Goal: Check status: Check status

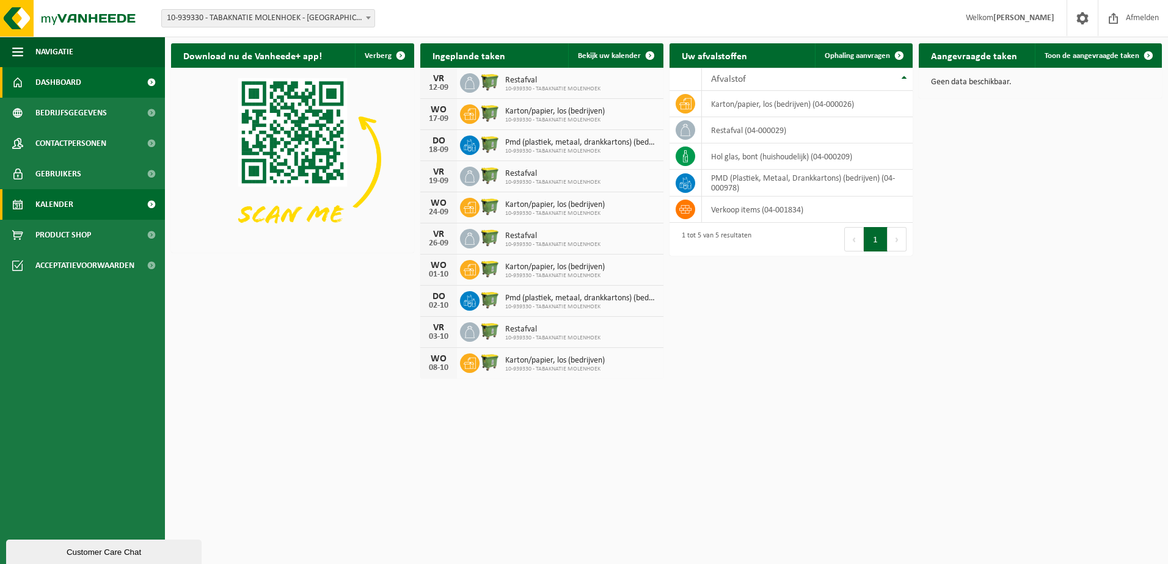
click at [51, 199] on span "Kalender" at bounding box center [54, 204] width 38 height 31
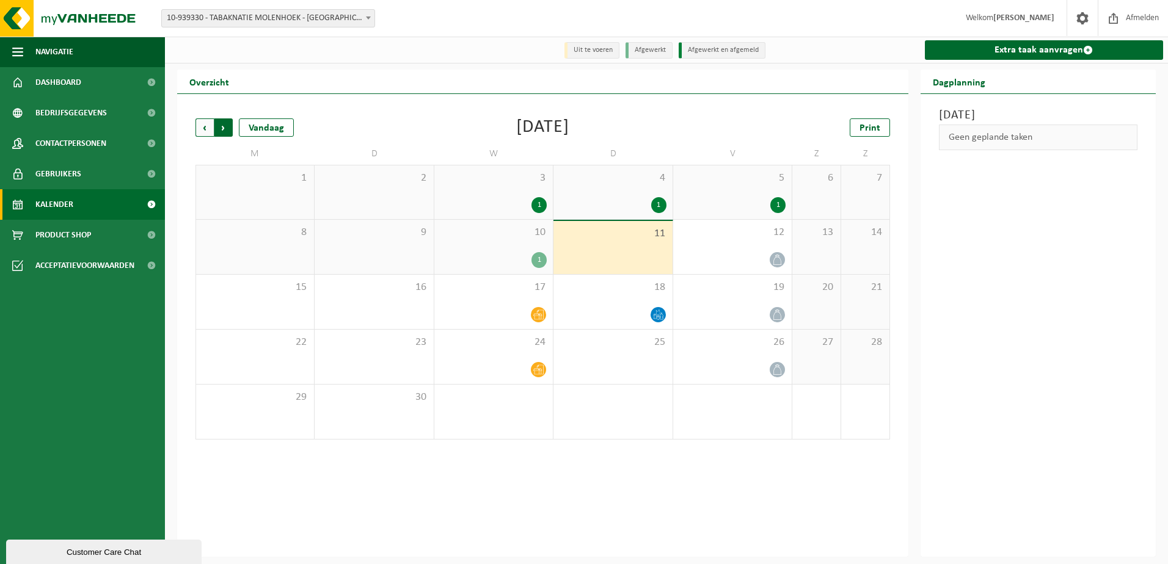
click at [200, 128] on span "Vorige" at bounding box center [204, 127] width 18 height 18
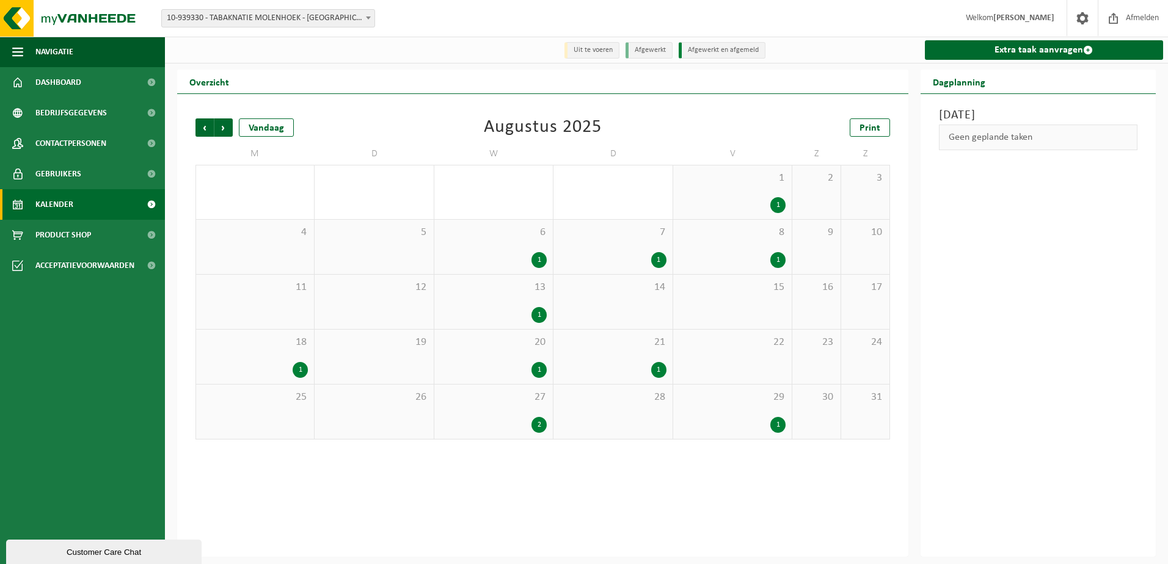
click at [657, 371] on div "1" at bounding box center [658, 370] width 15 height 16
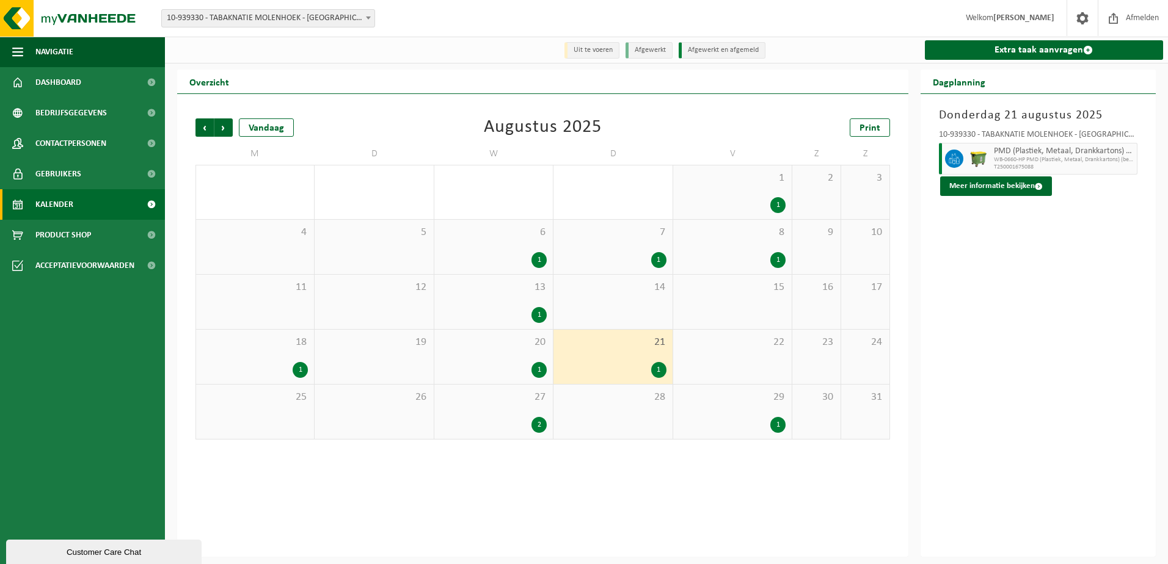
click at [296, 369] on div "1" at bounding box center [300, 370] width 15 height 16
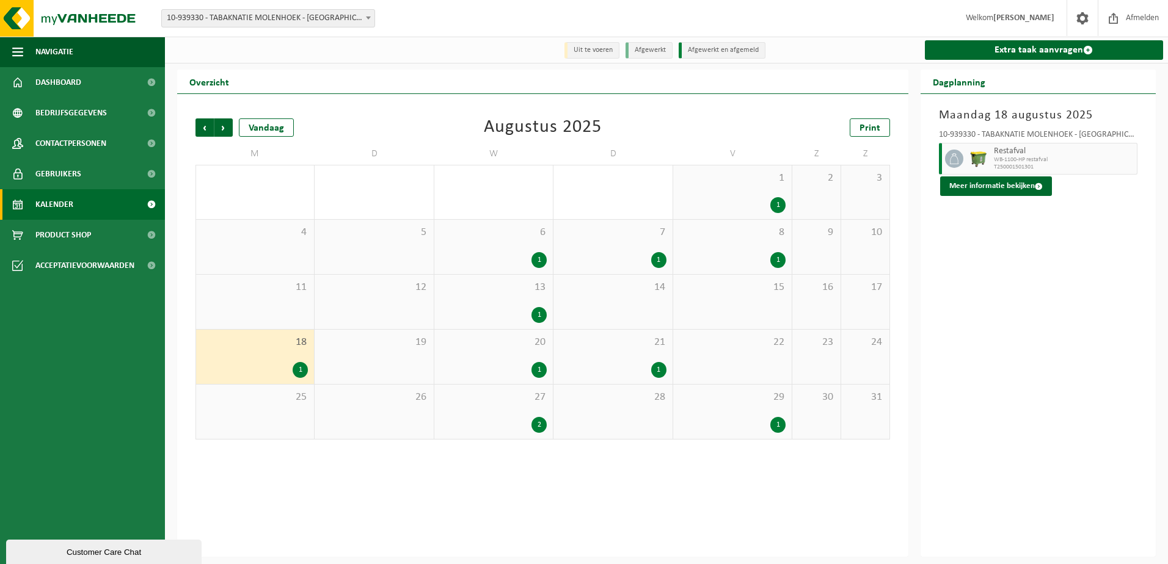
click at [661, 371] on div "1" at bounding box center [658, 370] width 15 height 16
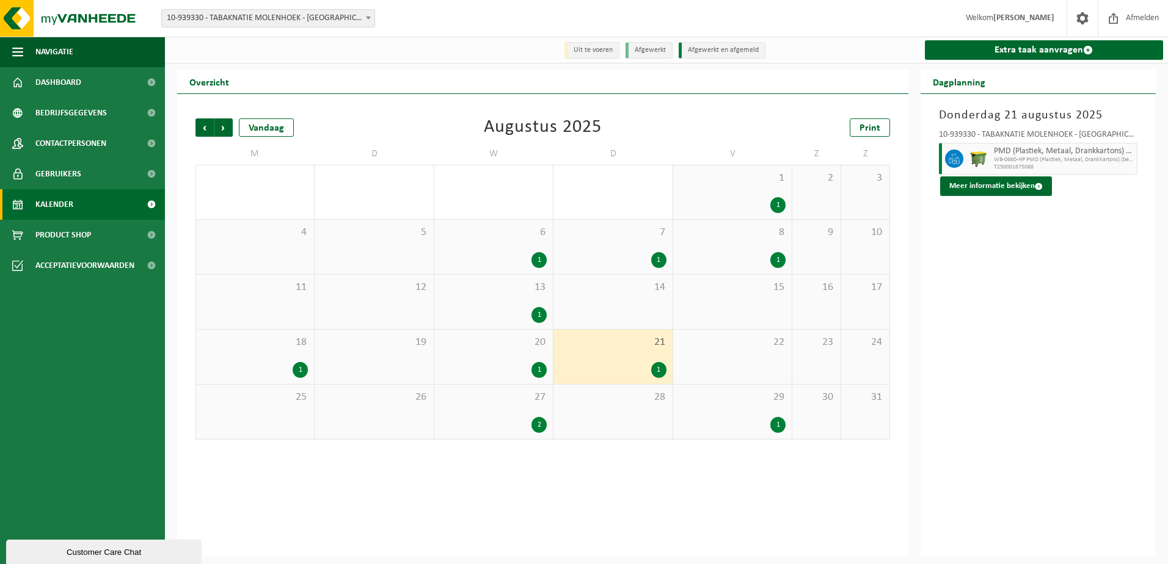
click at [826, 369] on div "23" at bounding box center [816, 357] width 48 height 54
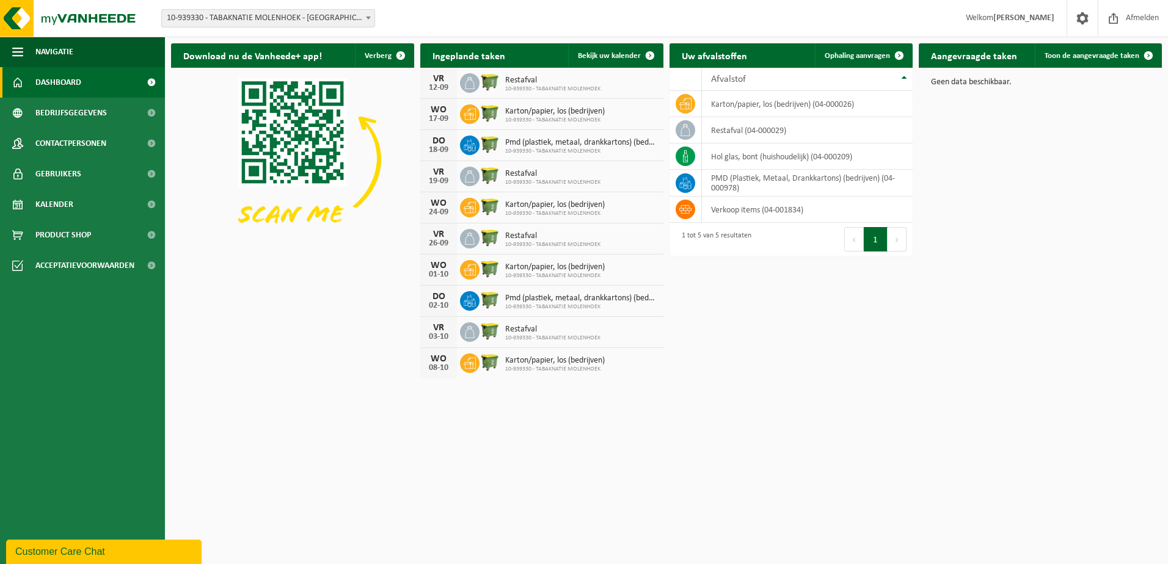
click at [368, 20] on span at bounding box center [368, 18] width 12 height 16
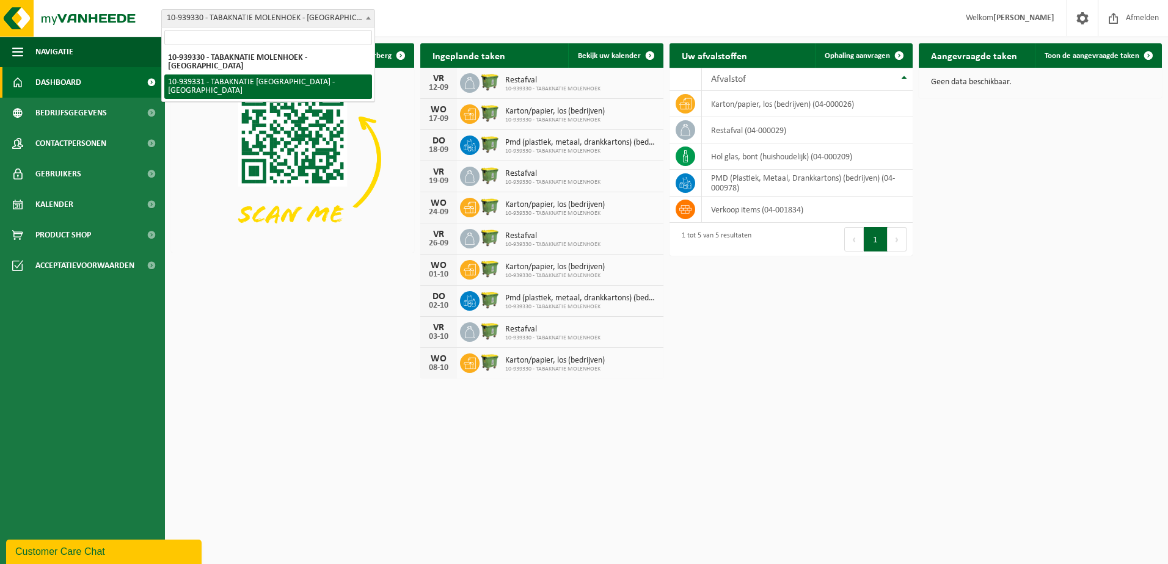
select select "138353"
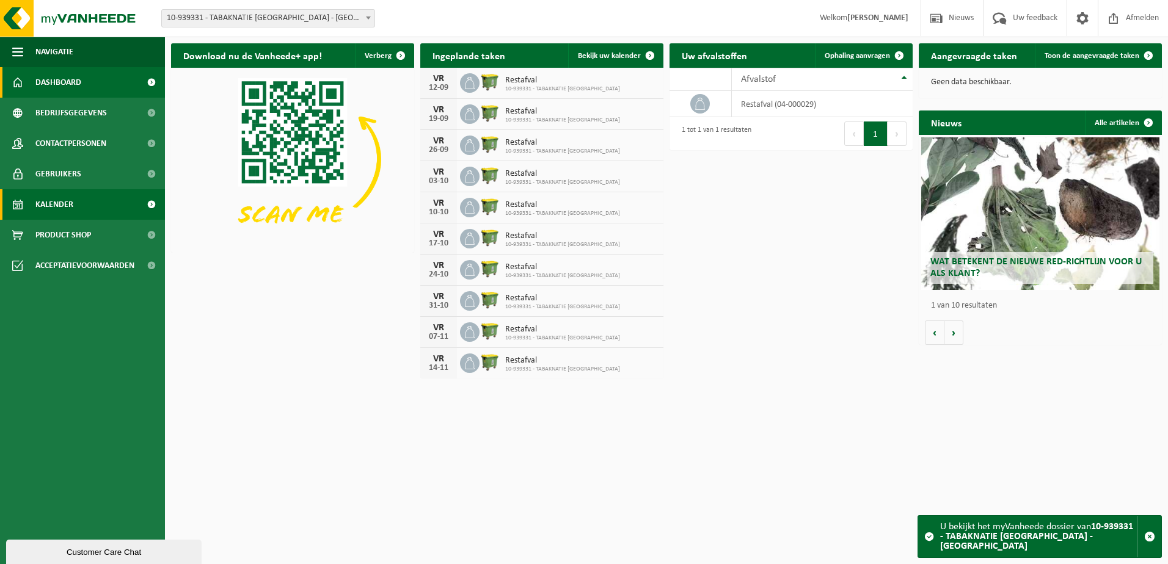
click at [67, 200] on span "Kalender" at bounding box center [54, 204] width 38 height 31
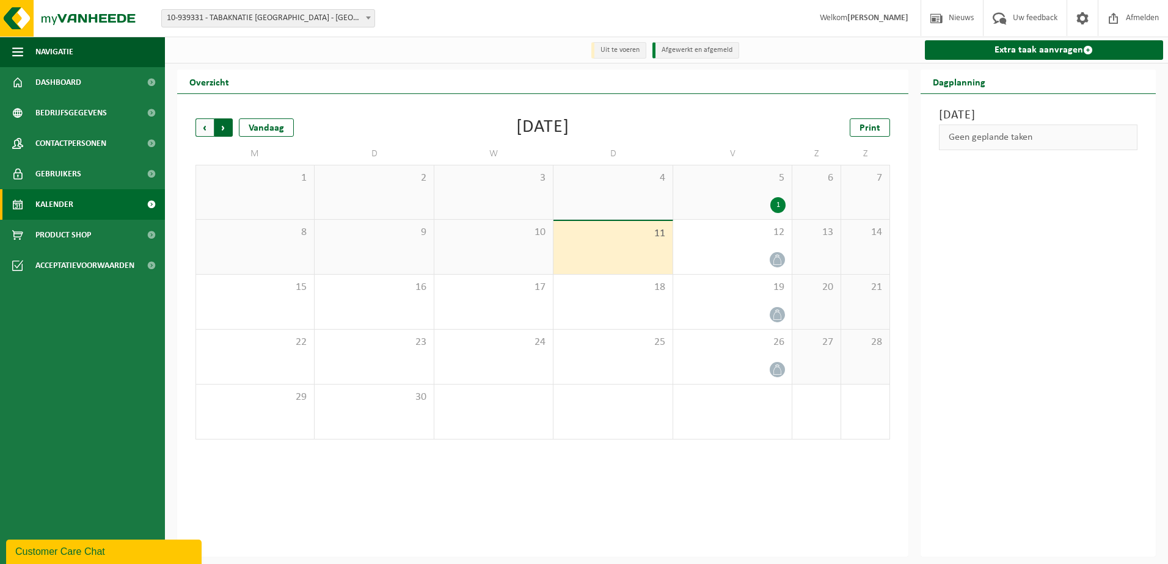
click at [205, 133] on span "Vorige" at bounding box center [204, 127] width 18 height 18
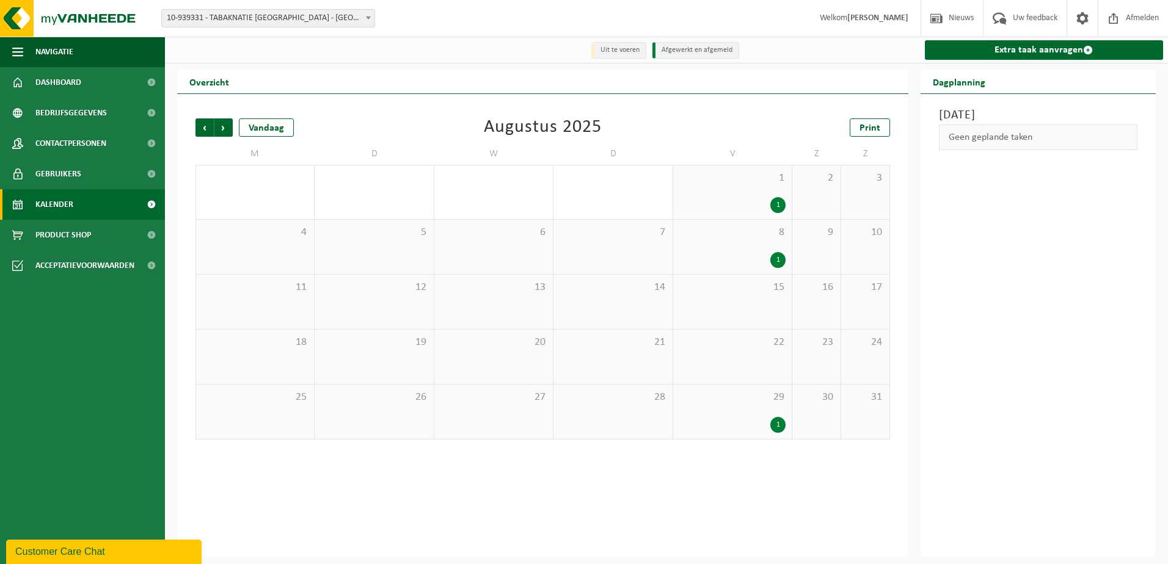
click at [829, 366] on div "23" at bounding box center [816, 357] width 48 height 54
